Goal: Task Accomplishment & Management: Use online tool/utility

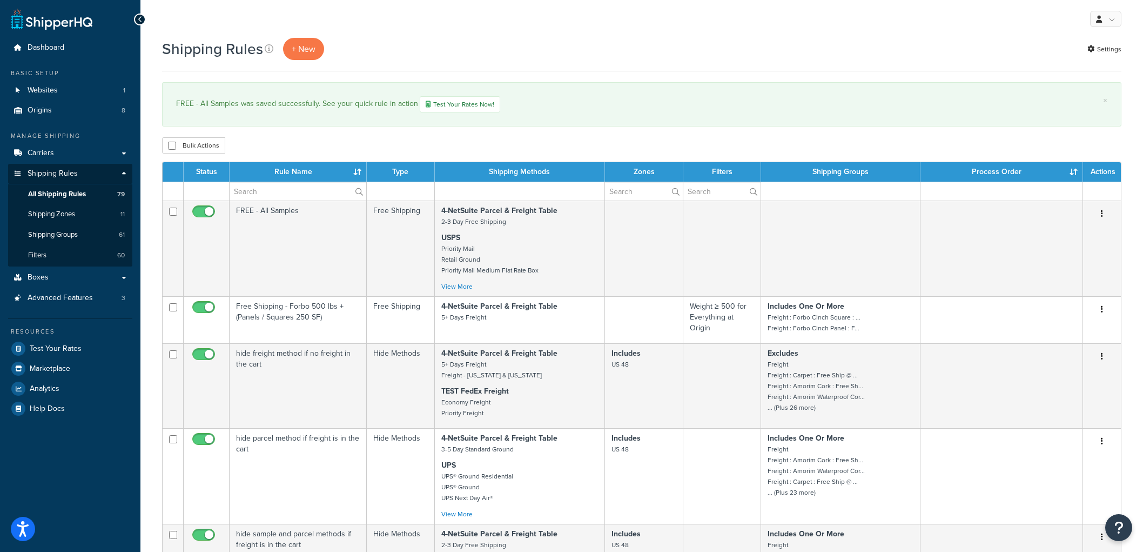
select select "100"
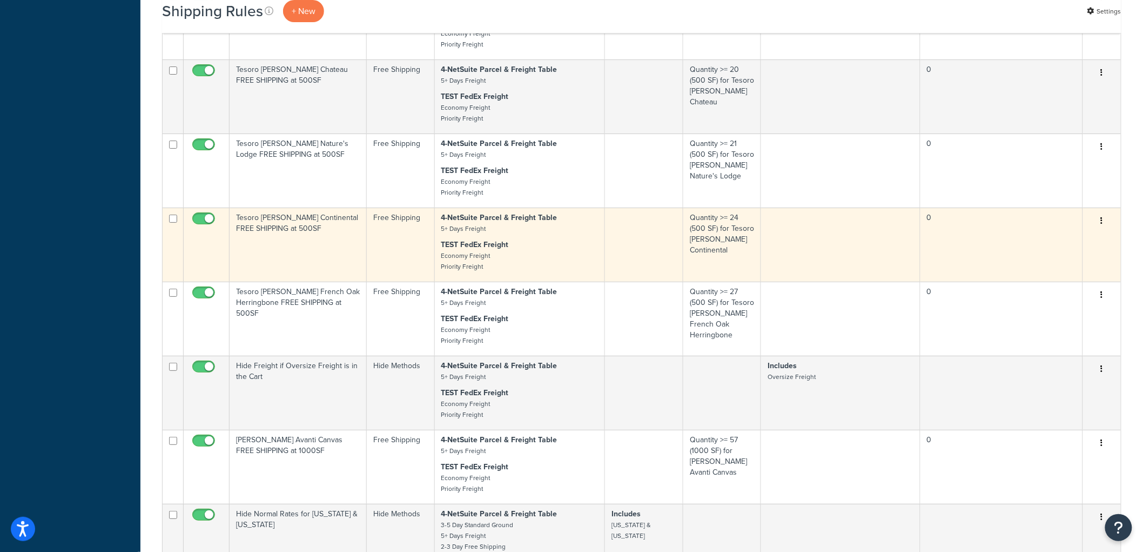
scroll to position [4633, 0]
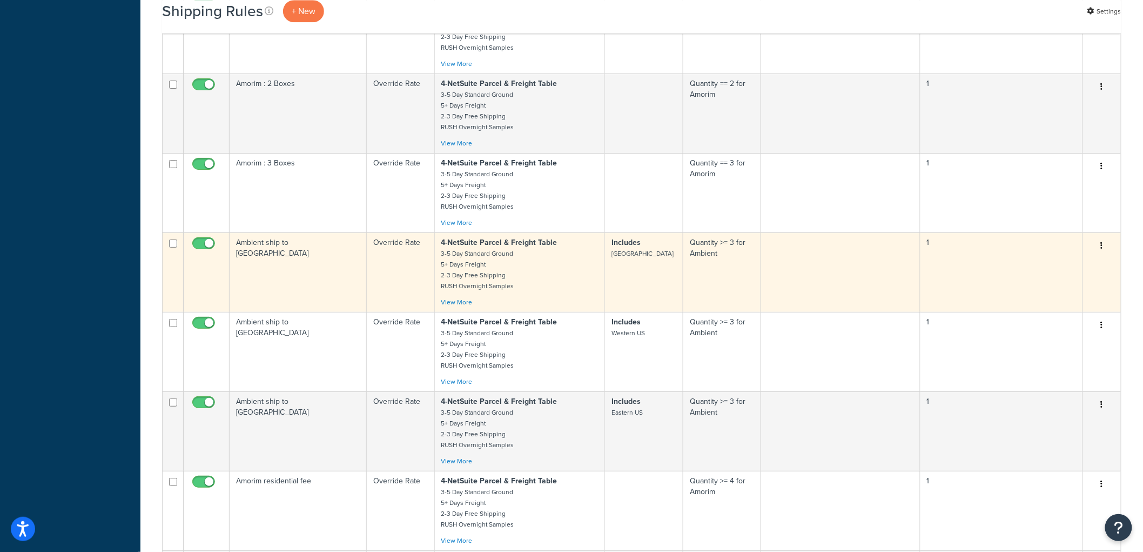
click at [337, 309] on td "Ambient ship to [GEOGRAPHIC_DATA]" at bounding box center [298, 271] width 137 height 79
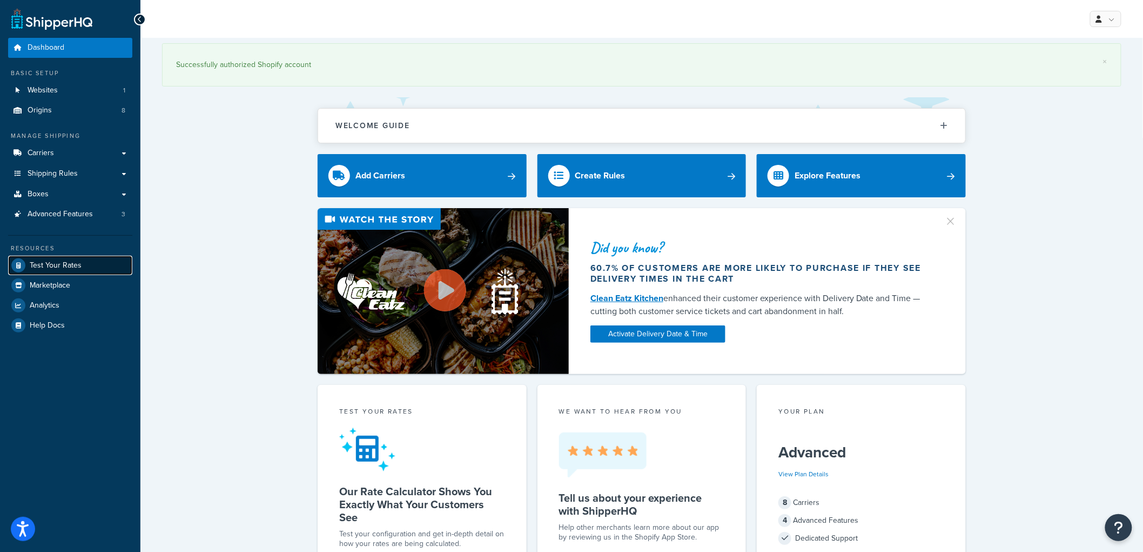
click at [65, 267] on span "Test Your Rates" at bounding box center [56, 265] width 52 height 9
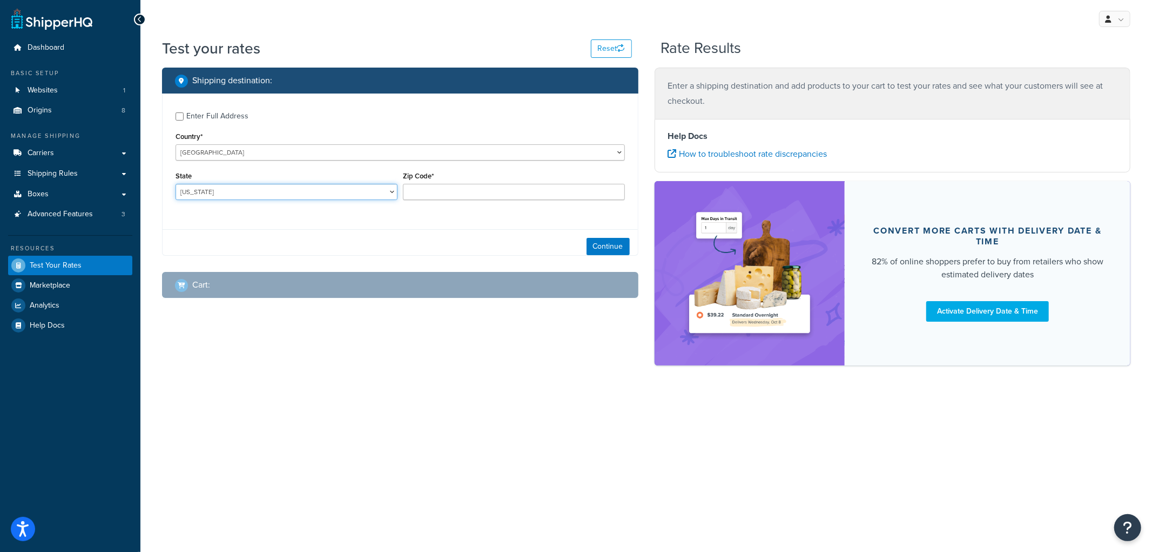
click at [366, 189] on select "Alabama Alaska American Samoa Arizona Arkansas Armed Forces Americas Armed Forc…" at bounding box center [287, 192] width 222 height 16
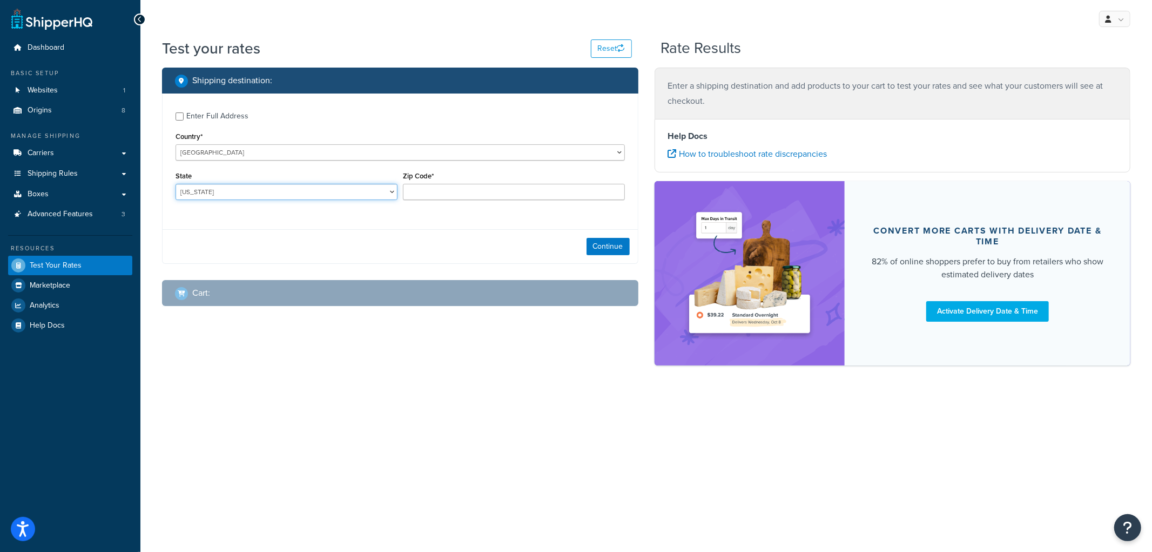
select select "NE"
click at [176, 184] on select "Alabama Alaska American Samoa Arizona Arkansas Armed Forces Americas Armed Forc…" at bounding box center [287, 192] width 222 height 16
click at [440, 195] on input "Zip Code*" at bounding box center [514, 192] width 222 height 16
type input "69331"
click at [616, 248] on button "Continue" at bounding box center [608, 246] width 43 height 17
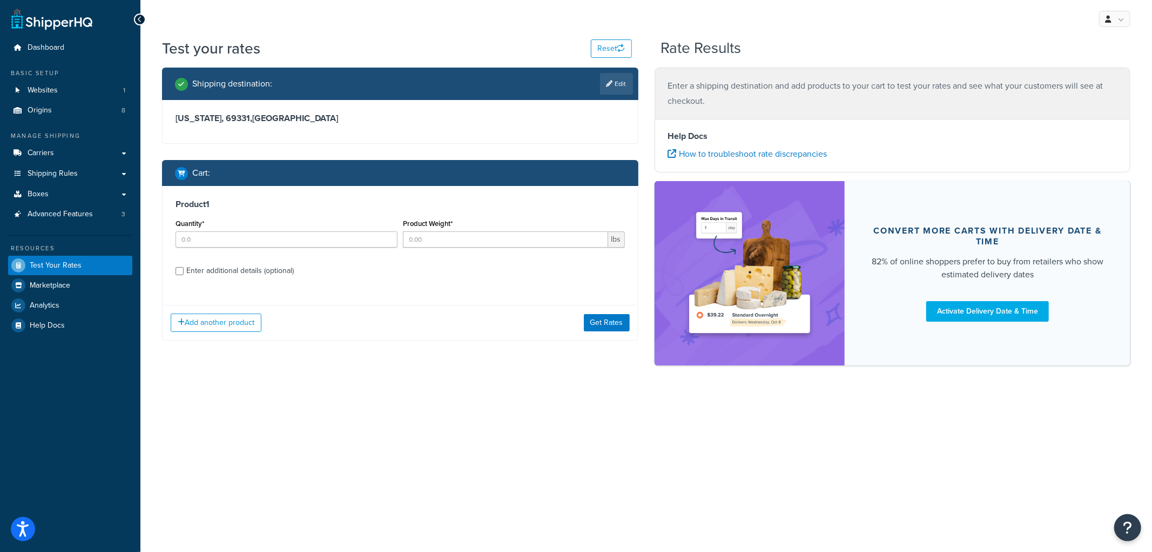
click at [334, 230] on div "Quantity*" at bounding box center [287, 231] width 222 height 31
click at [328, 239] on input "Quantity*" at bounding box center [287, 239] width 222 height 16
type input "2"
click at [476, 238] on input "Product Weight*" at bounding box center [505, 239] width 205 height 16
type input "22"
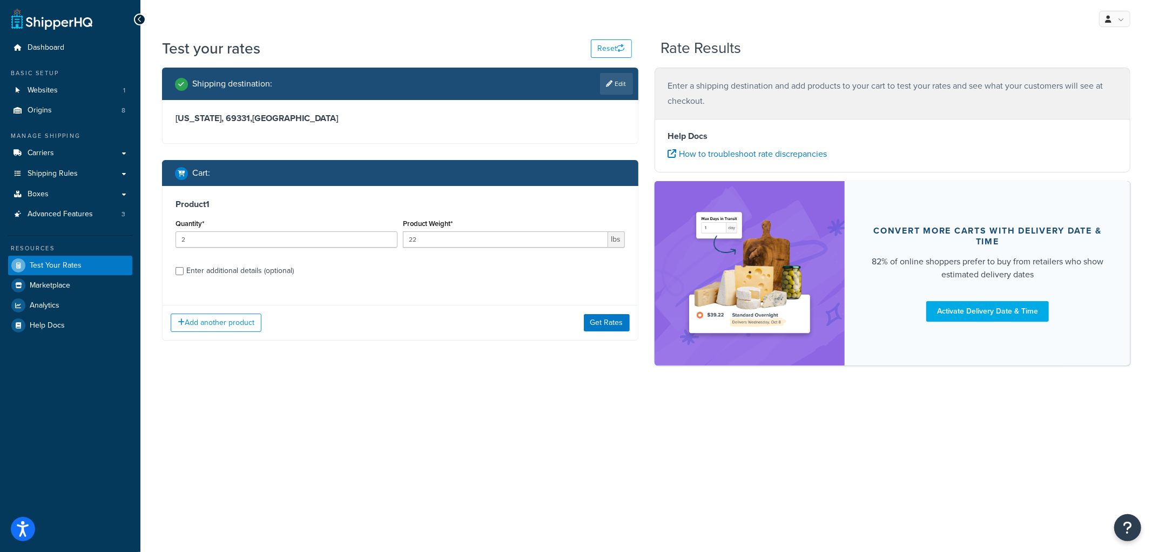
click at [270, 270] on div "Enter additional details (optional)" at bounding box center [240, 270] width 108 height 15
click at [184, 270] on input "Enter additional details (optional)" at bounding box center [180, 271] width 8 height 8
checkbox input "true"
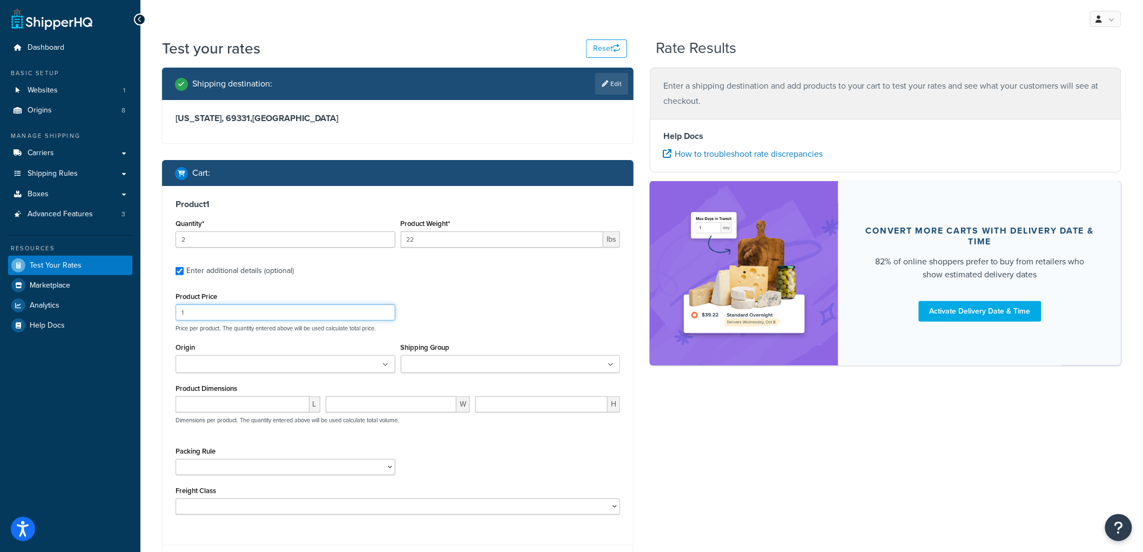
click at [223, 318] on input "1" at bounding box center [286, 312] width 220 height 16
type input "12"
click at [444, 370] on ul at bounding box center [511, 364] width 220 height 18
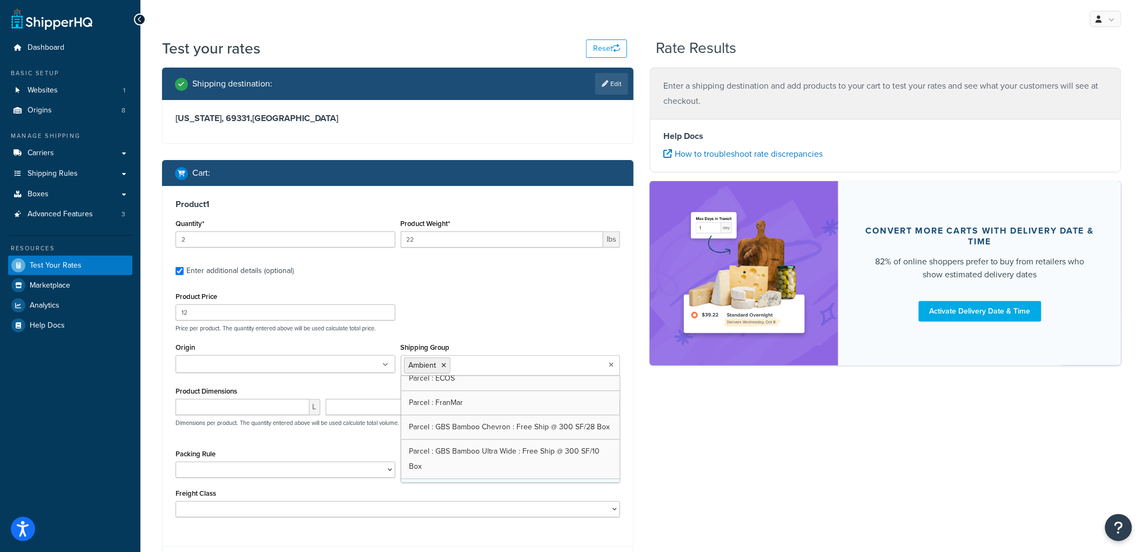
scroll to position [1260, 0]
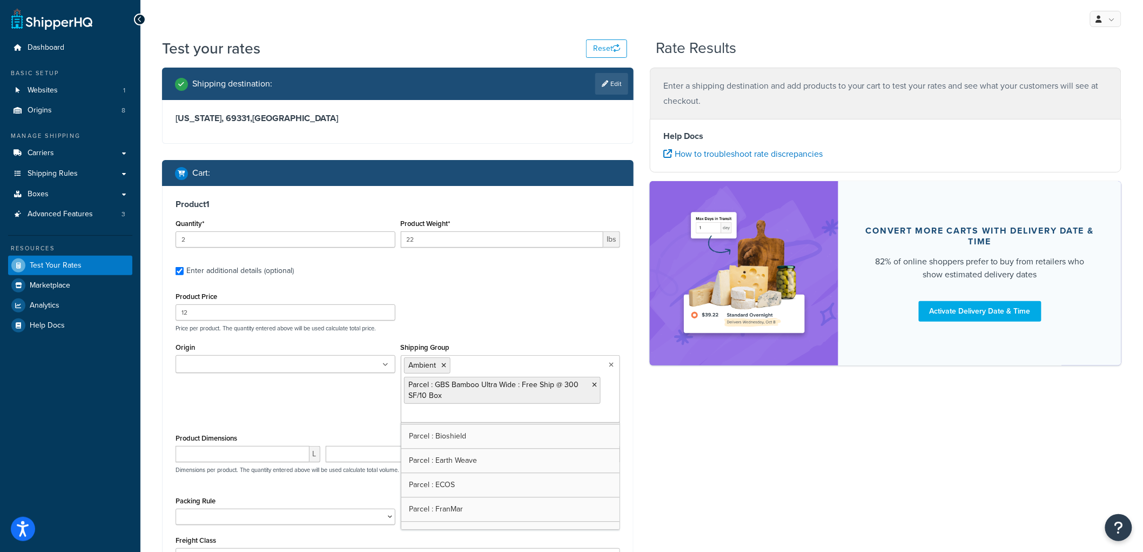
click at [542, 303] on div "Product Price 12 Price per product. The quantity entered above will be used cal…" at bounding box center [398, 310] width 450 height 43
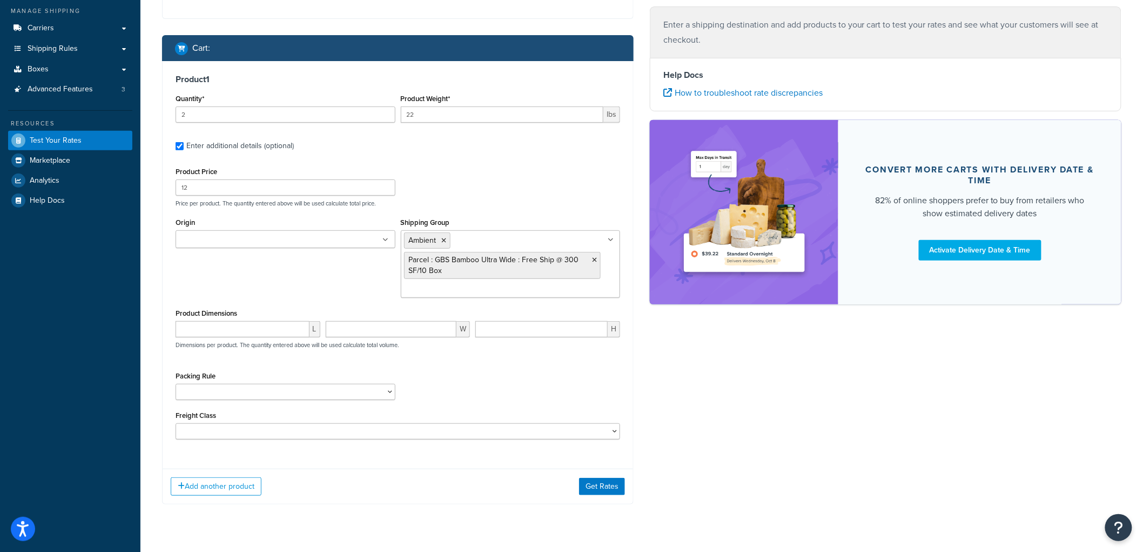
scroll to position [149, 0]
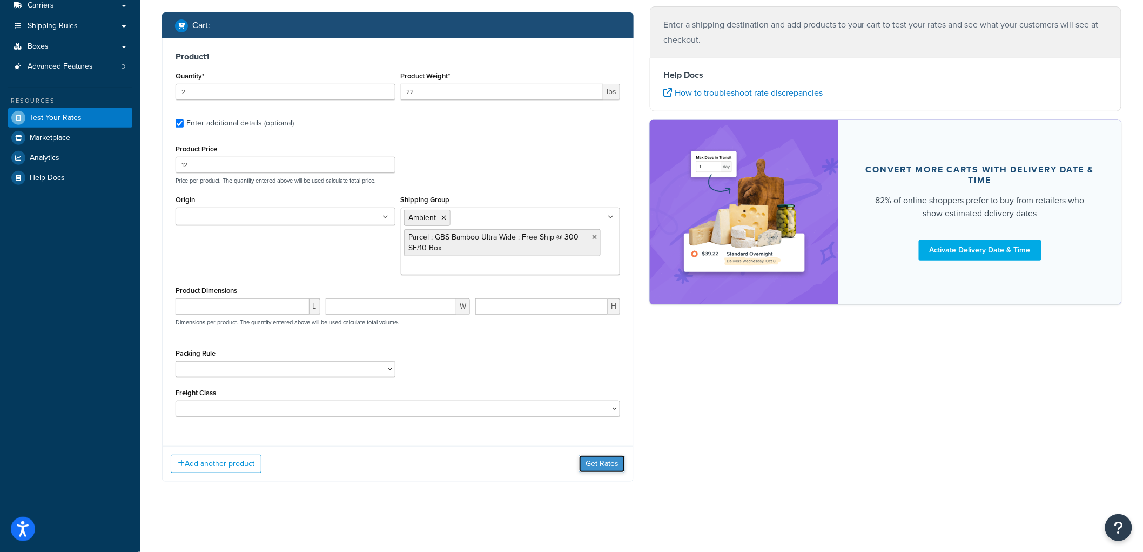
click at [596, 459] on button "Get Rates" at bounding box center [602, 463] width 46 height 17
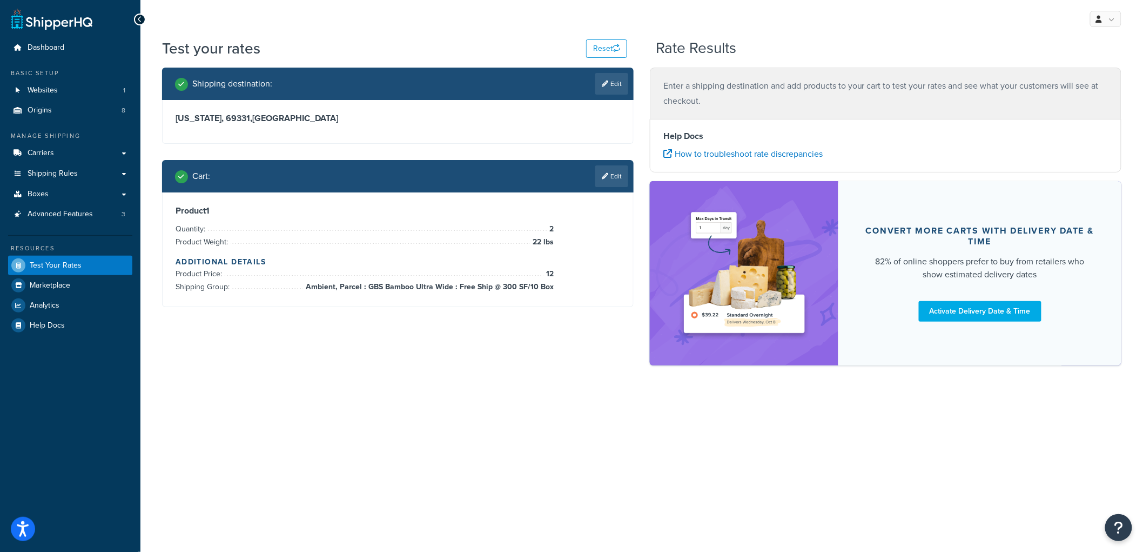
scroll to position [0, 0]
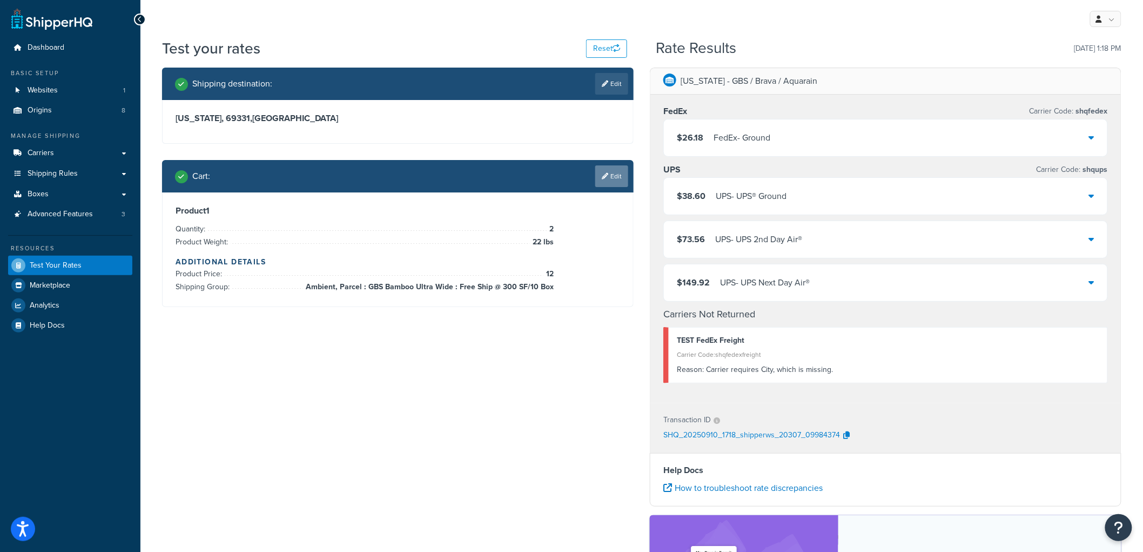
click at [608, 184] on link "Edit" at bounding box center [611, 176] width 33 height 22
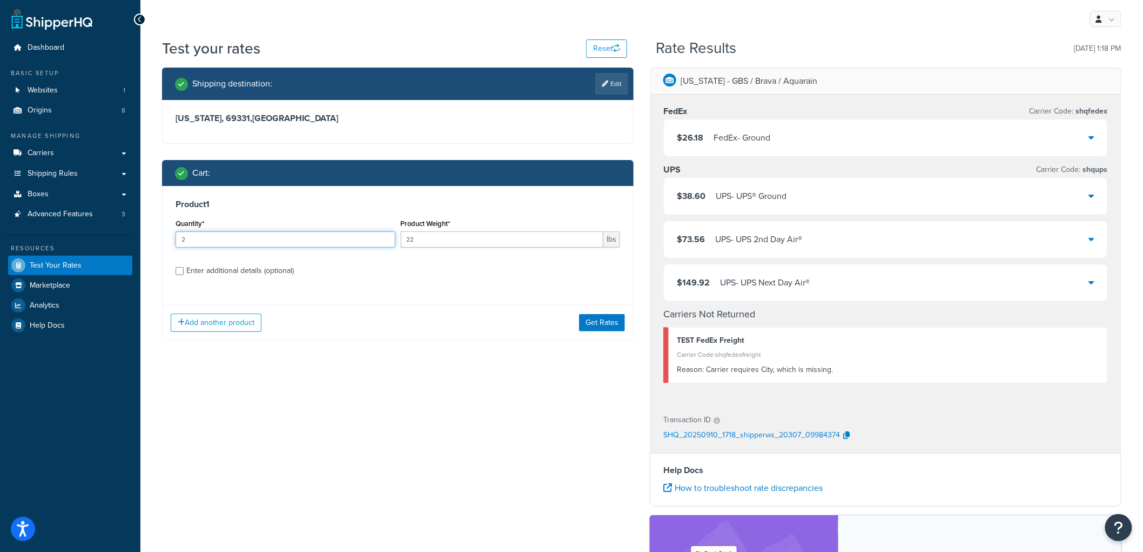
drag, startPoint x: 236, startPoint y: 236, endPoint x: 133, endPoint y: 225, distance: 103.3
click at [133, 225] on div "Dashboard Basic Setup Websites 1 Origins 8 Manage Shipping Carriers Carriers Al…" at bounding box center [571, 382] width 1143 height 764
type input "3"
click at [607, 320] on button "Get Rates" at bounding box center [602, 322] width 46 height 17
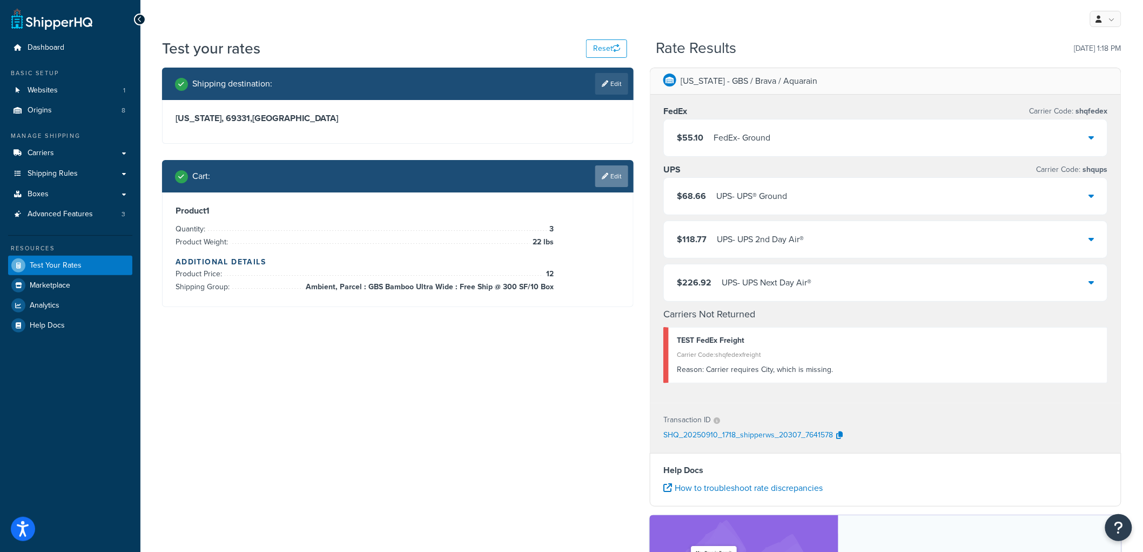
click at [609, 176] on link "Edit" at bounding box center [611, 176] width 33 height 22
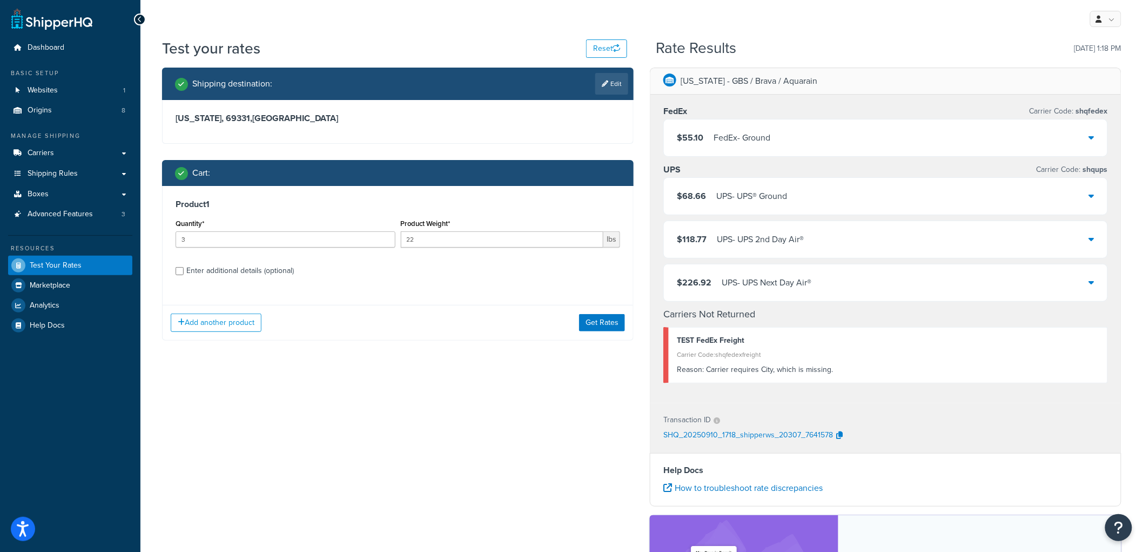
click at [196, 263] on div "Enter additional details (optional)" at bounding box center [240, 270] width 108 height 15
click at [184, 267] on input "Enter additional details (optional)" at bounding box center [180, 271] width 8 height 8
checkbox input "true"
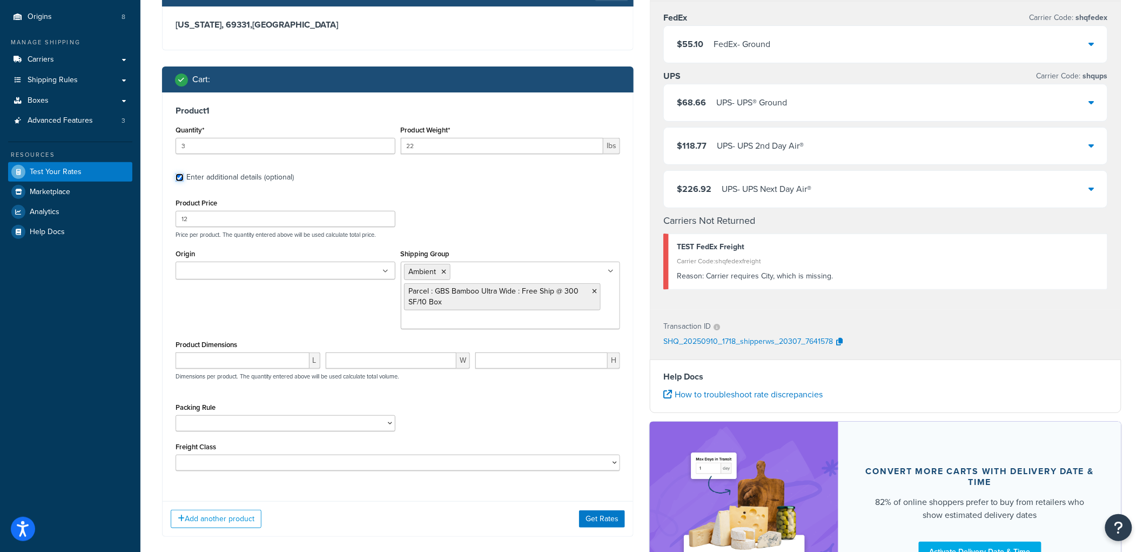
scroll to position [180, 0]
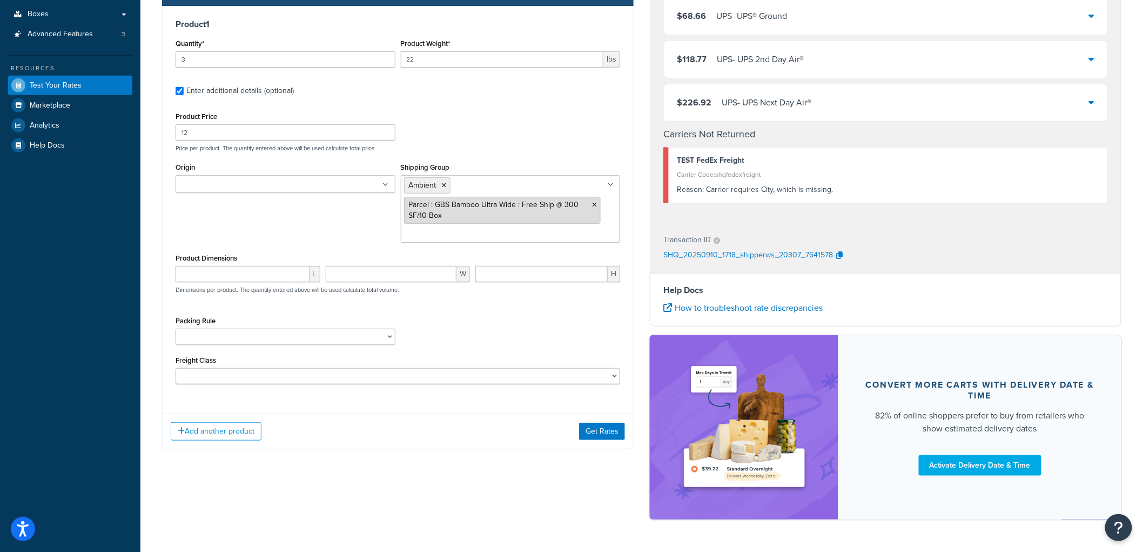
click at [593, 204] on icon at bounding box center [594, 204] width 5 height 6
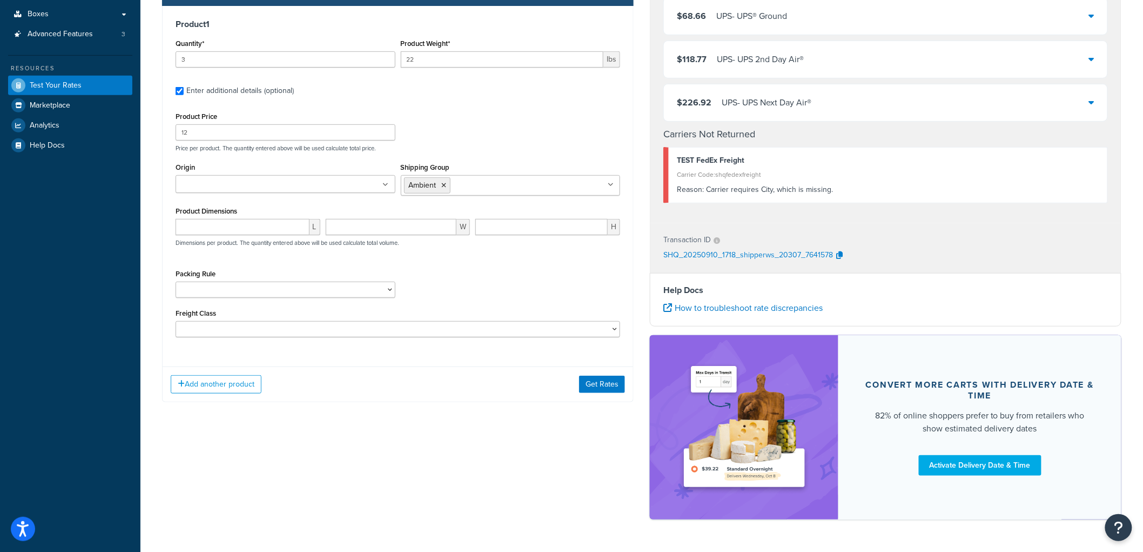
click at [600, 374] on div "Add another product Get Rates" at bounding box center [398, 383] width 471 height 35
click at [600, 391] on button "Get Rates" at bounding box center [602, 383] width 46 height 17
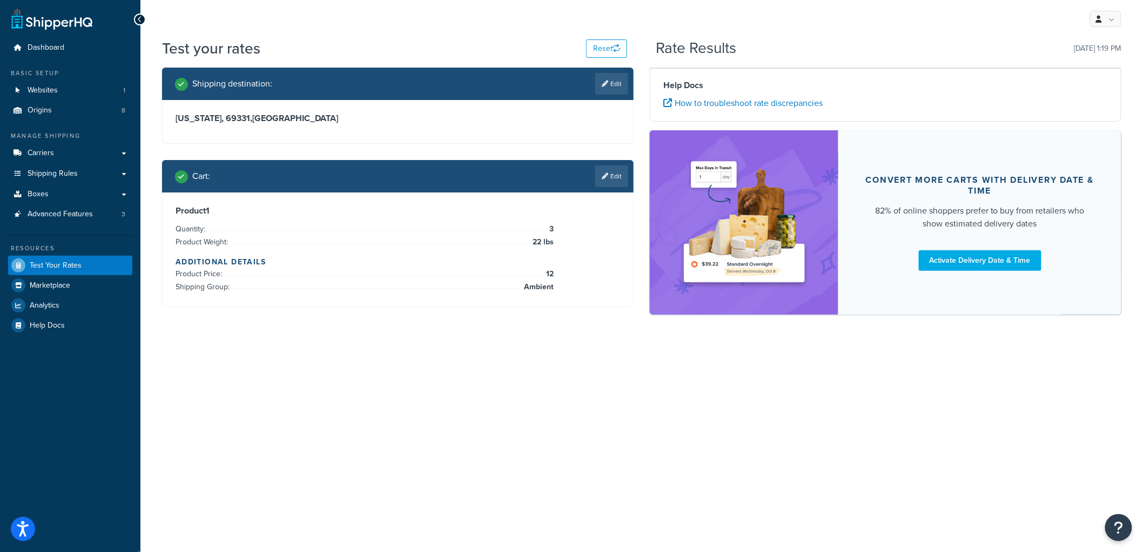
scroll to position [0, 0]
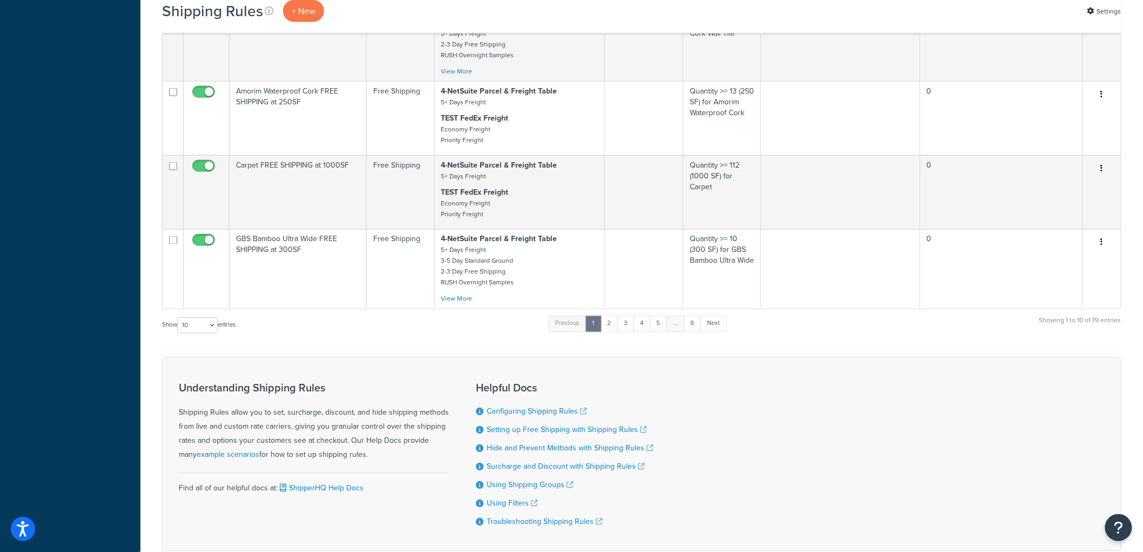
scroll to position [698, 0]
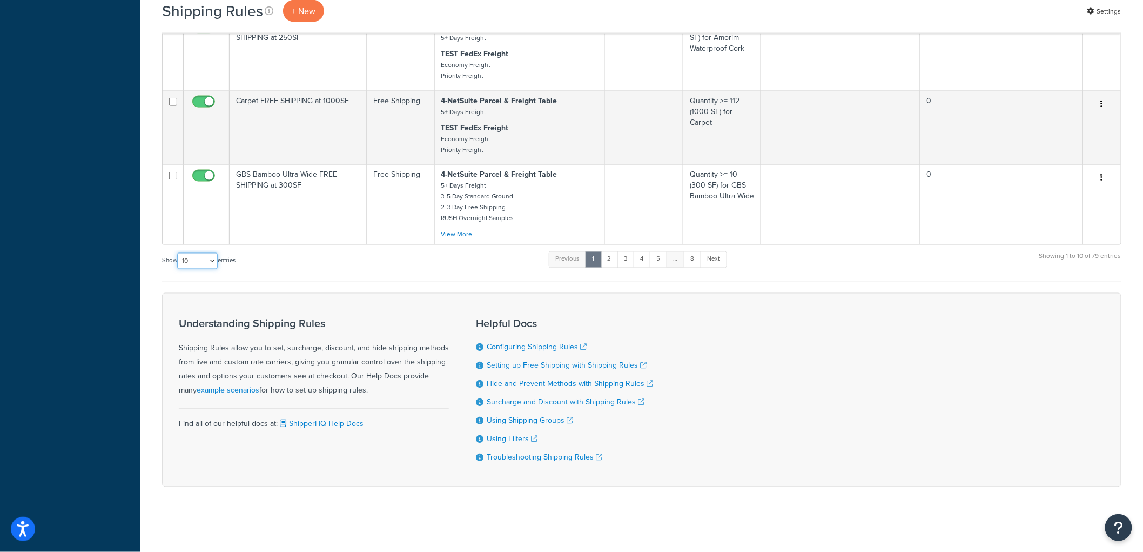
click at [196, 264] on select "10 15 25 50 100 1000" at bounding box center [197, 261] width 41 height 16
select select "100"
click at [178, 253] on select "10 15 25 50 100 1000" at bounding box center [197, 261] width 41 height 16
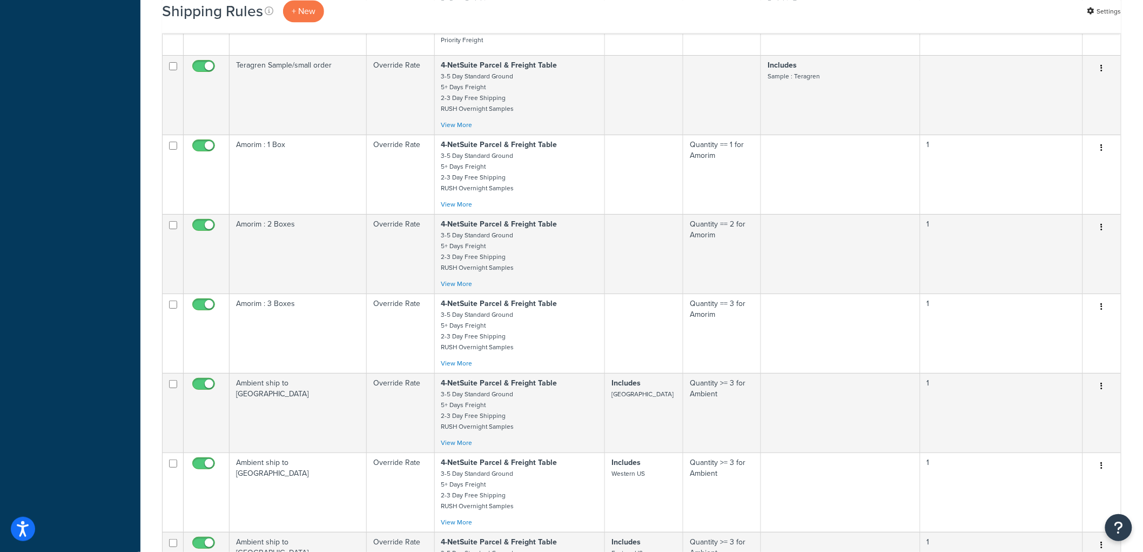
scroll to position [4600, 0]
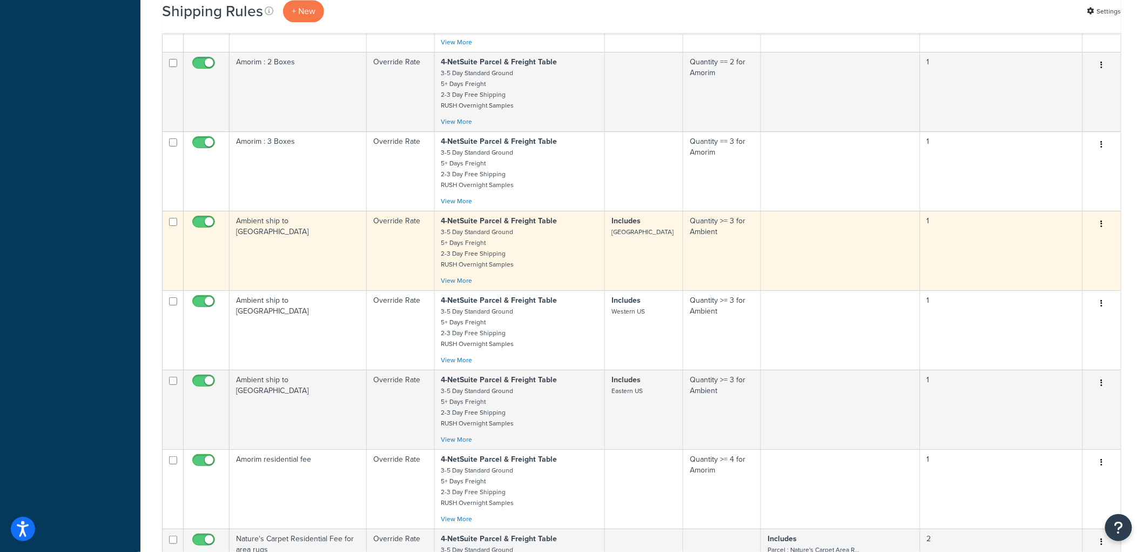
click at [355, 290] on td "Ambient ship to [GEOGRAPHIC_DATA]" at bounding box center [298, 250] width 137 height 79
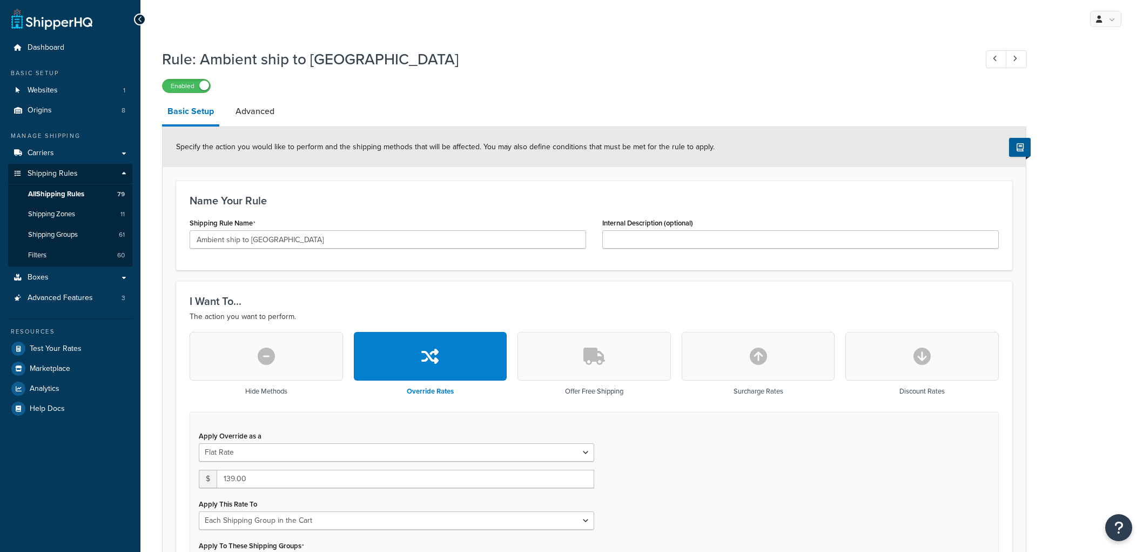
select select "SHIPPING_GROUP"
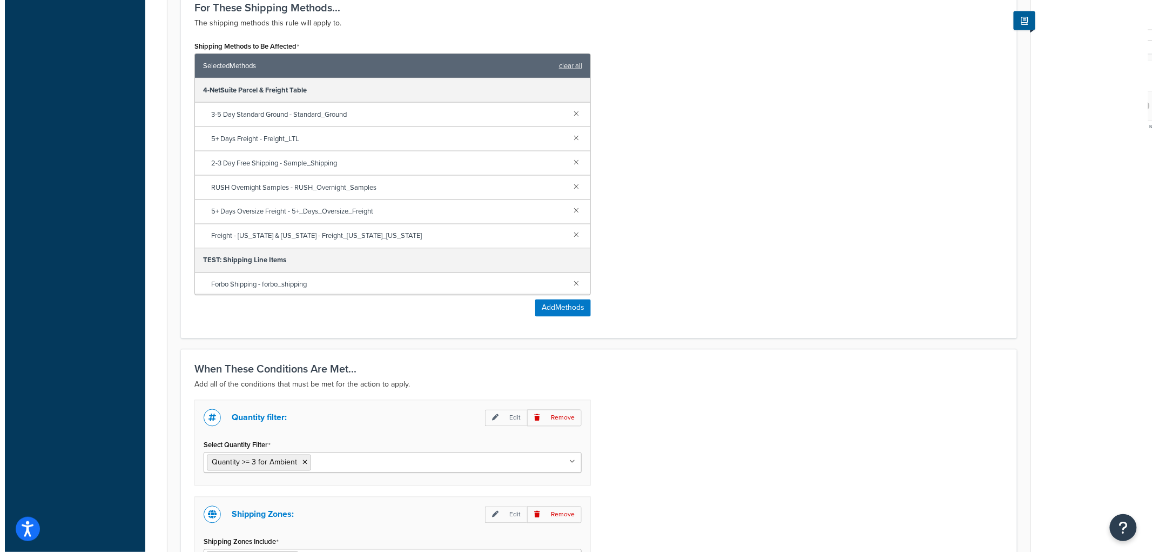
scroll to position [660, 0]
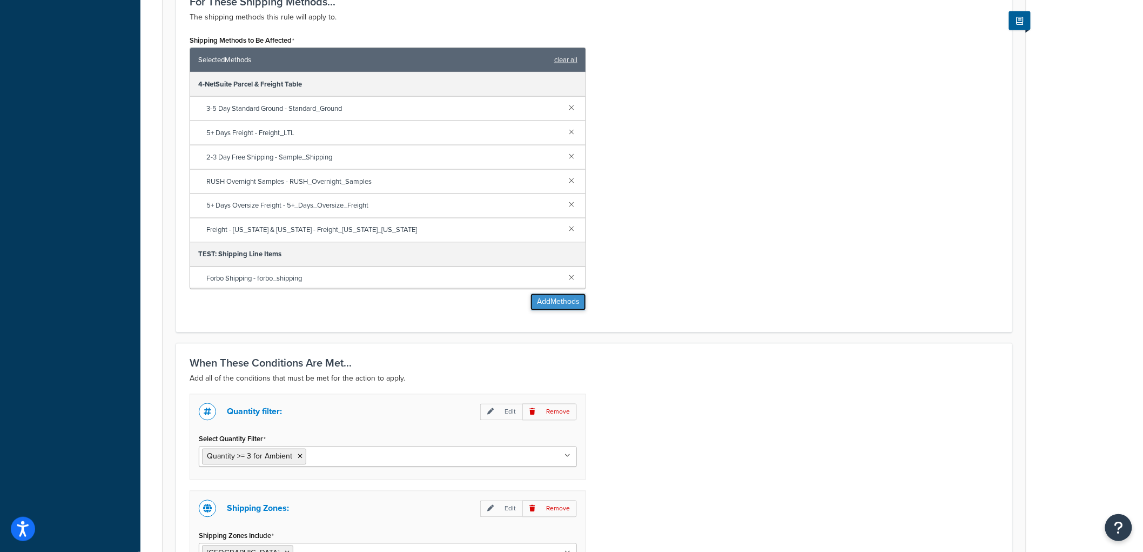
click at [555, 300] on button "Add Methods" at bounding box center [558, 301] width 56 height 17
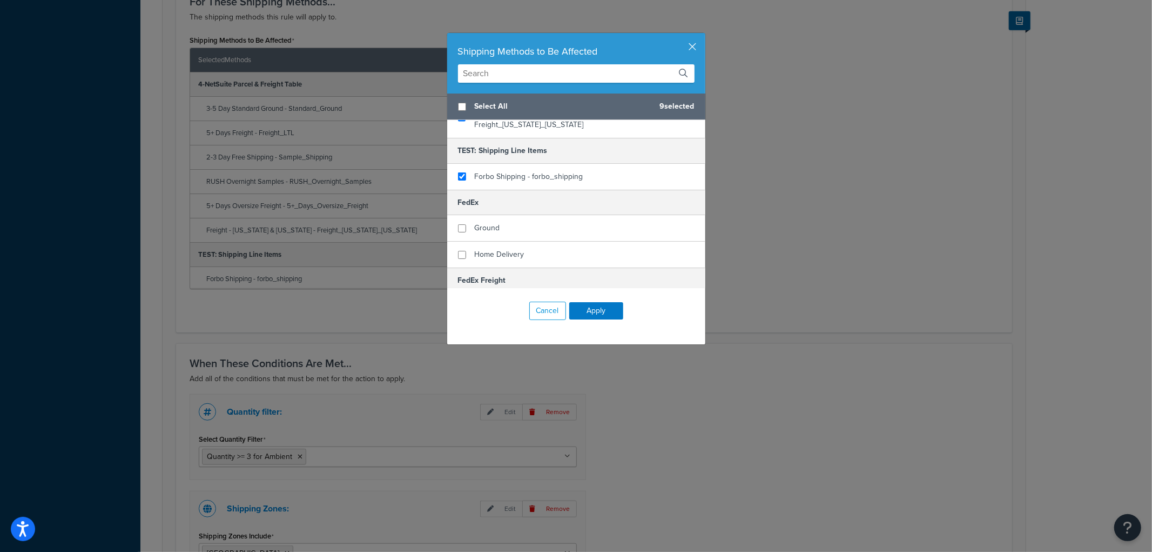
scroll to position [240, 0]
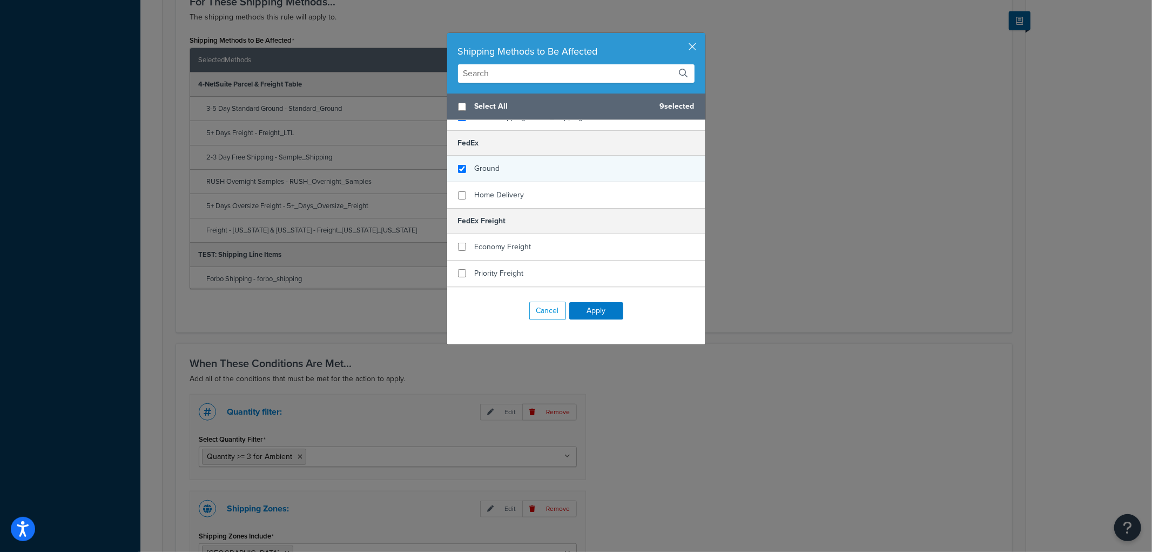
checkbox input "true"
click at [516, 158] on div "Ground" at bounding box center [576, 169] width 258 height 26
checkbox input "true"
click at [505, 189] on span "Home Delivery" at bounding box center [500, 194] width 50 height 11
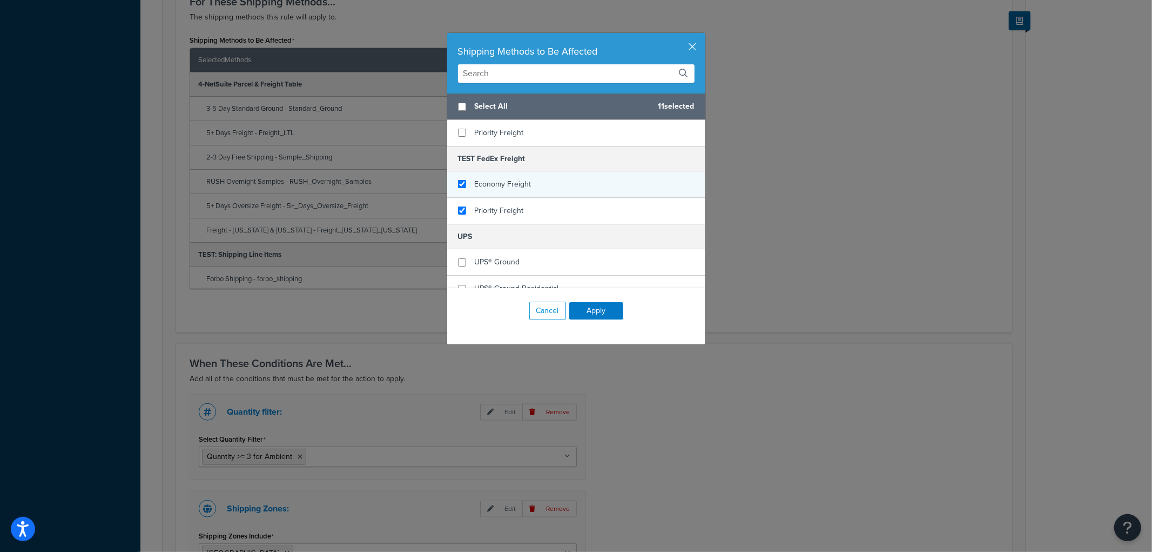
scroll to position [360, 0]
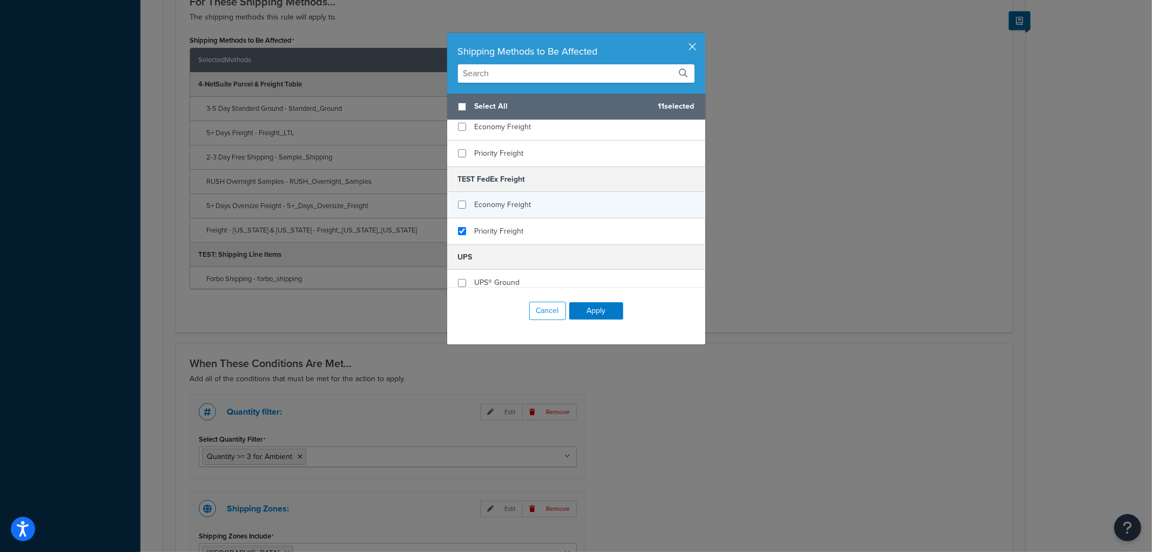
checkbox input "false"
click at [515, 199] on span "Economy Freight" at bounding box center [503, 204] width 57 height 11
checkbox input "false"
click at [501, 225] on span "Priority Freight" at bounding box center [499, 230] width 49 height 11
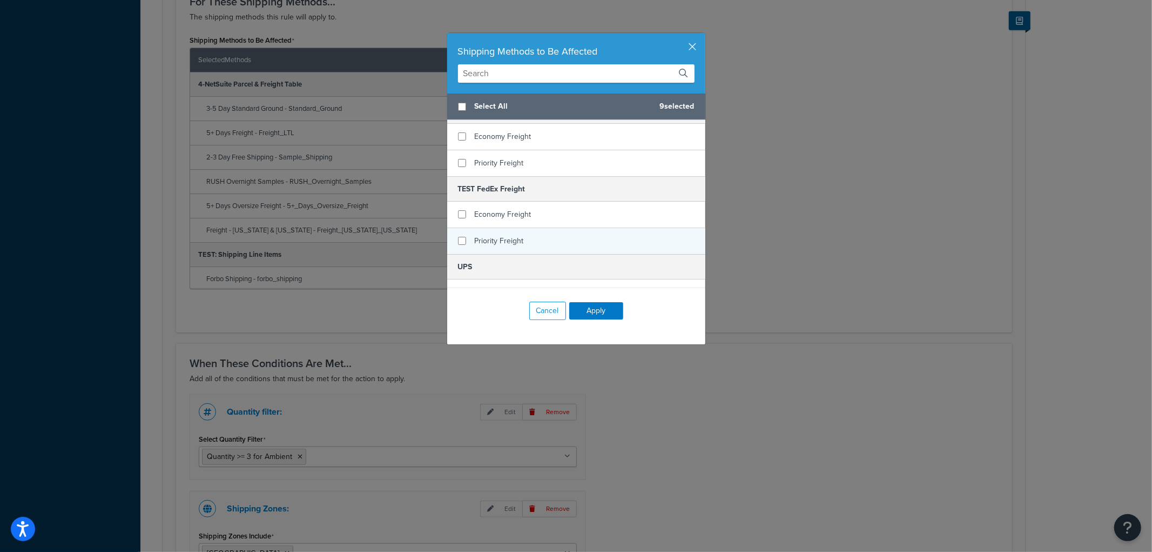
scroll to position [290, 0]
